Goal: Task Accomplishment & Management: Manage account settings

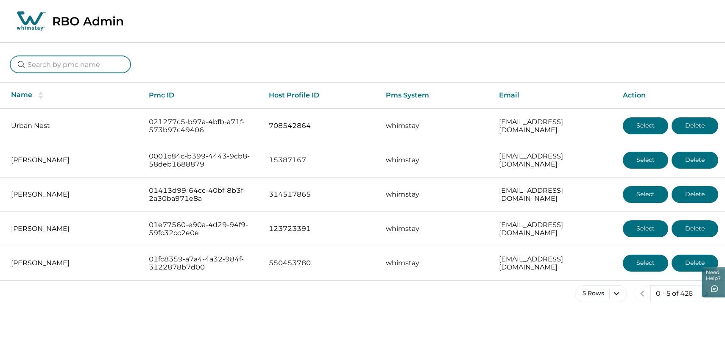
click at [101, 66] on input at bounding box center [70, 64] width 120 height 17
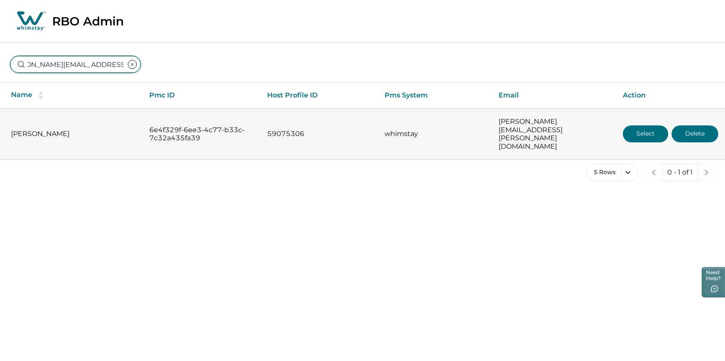
type input "[PERSON_NAME][EMAIL_ADDRESS][PERSON_NAME][DOMAIN_NAME]"
click at [644, 126] on button "Select" at bounding box center [645, 133] width 45 height 17
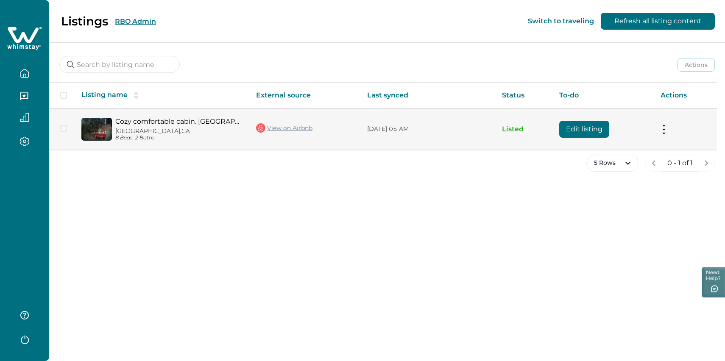
click at [664, 134] on button at bounding box center [664, 129] width 7 height 9
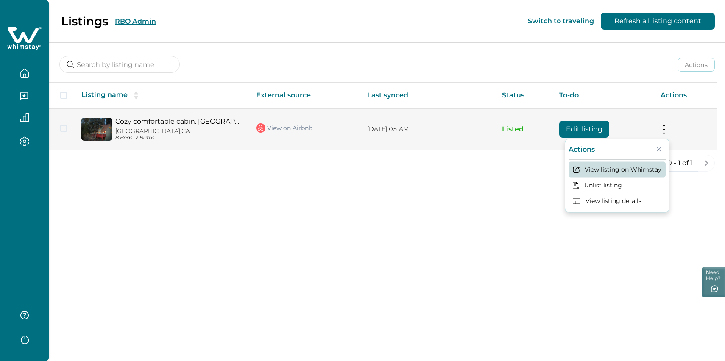
click at [625, 176] on button "View listing on Whimstay" at bounding box center [617, 170] width 97 height 16
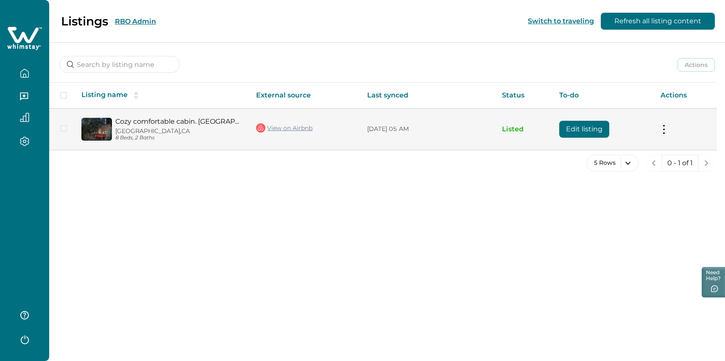
click at [585, 131] on button "Edit listing" at bounding box center [584, 129] width 50 height 17
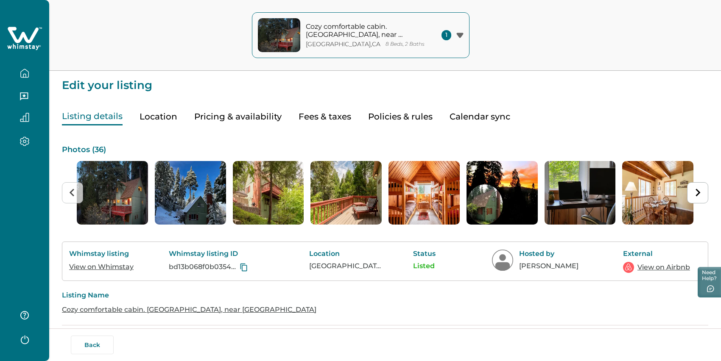
click at [417, 125] on button "Policies & rules" at bounding box center [400, 116] width 64 height 17
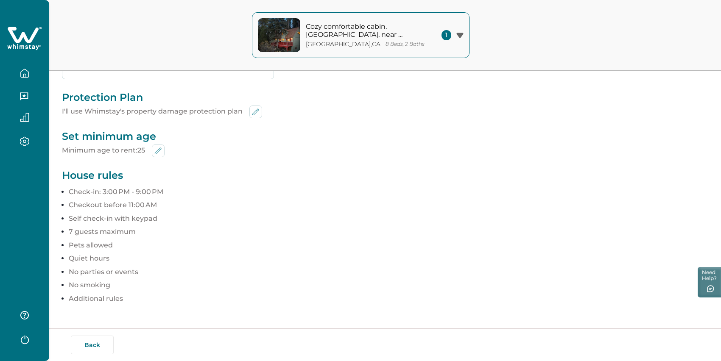
scroll to position [434, 0]
click at [97, 295] on p "Additional rules" at bounding box center [388, 299] width 639 height 8
